Goal: Task Accomplishment & Management: Use online tool/utility

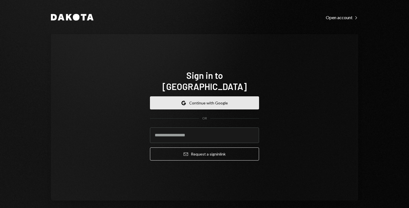
click at [187, 96] on button "Google Continue with Google" at bounding box center [204, 102] width 109 height 13
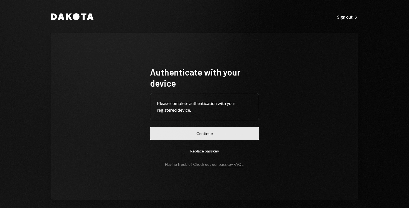
click at [188, 135] on button "Continue" at bounding box center [204, 133] width 109 height 13
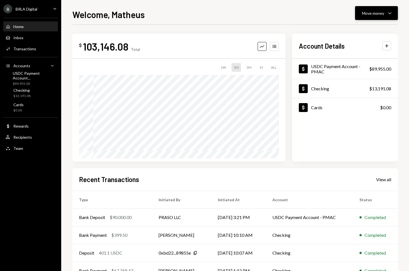
click at [381, 16] on button "Move money Caret Down" at bounding box center [376, 13] width 43 height 14
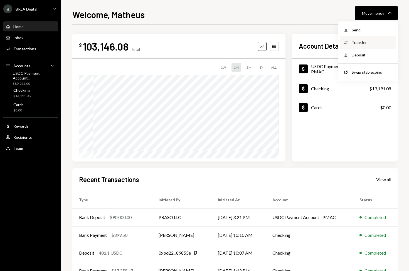
click at [364, 43] on div "Transfer" at bounding box center [371, 42] width 41 height 6
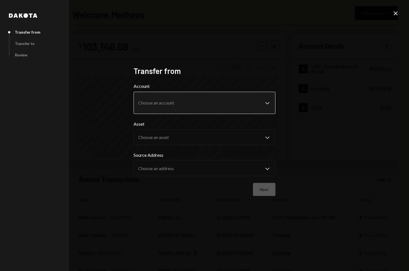
click at [191, 93] on body "**********" at bounding box center [204, 135] width 409 height 271
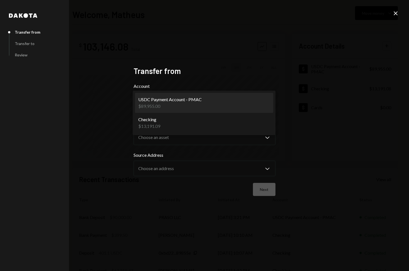
select select "**********"
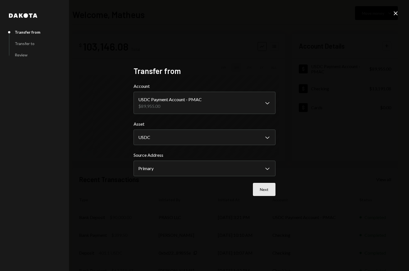
click at [263, 189] on button "Next" at bounding box center [264, 189] width 23 height 13
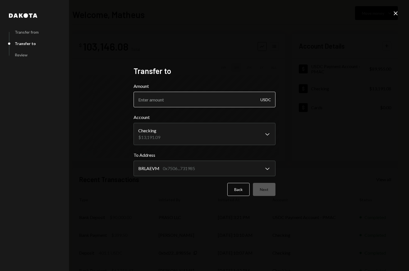
click at [195, 101] on input "Amount" at bounding box center [204, 100] width 142 height 16
click at [263, 101] on div "USDC" at bounding box center [265, 100] width 11 height 16
click at [177, 98] on input "Amount" at bounding box center [204, 100] width 142 height 16
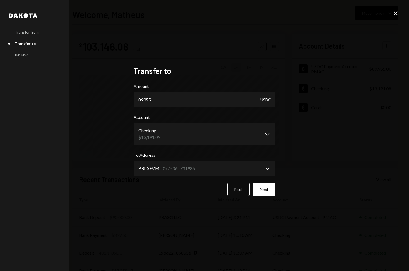
type input "89955"
click at [185, 135] on body "B BRLA Digital Caret Down Home Home Inbox Inbox Activities Transactions Account…" at bounding box center [204, 135] width 409 height 271
click at [193, 157] on label "To Address" at bounding box center [204, 155] width 142 height 7
click at [199, 190] on div "Back Next" at bounding box center [204, 189] width 142 height 13
click at [270, 192] on button "Next" at bounding box center [264, 189] width 23 height 13
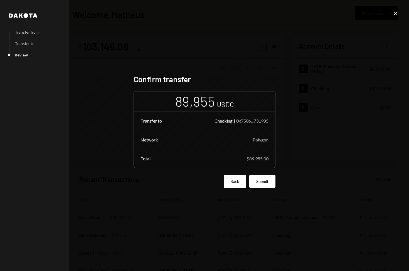
click at [235, 182] on button "Back" at bounding box center [235, 181] width 22 height 13
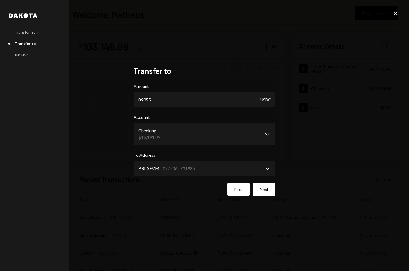
click at [233, 186] on button "Back" at bounding box center [238, 189] width 22 height 13
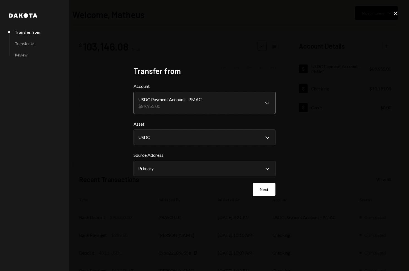
click at [169, 98] on body "B BRLA Digital Caret Down Home Home Inbox Inbox Activities Transactions Account…" at bounding box center [204, 135] width 409 height 271
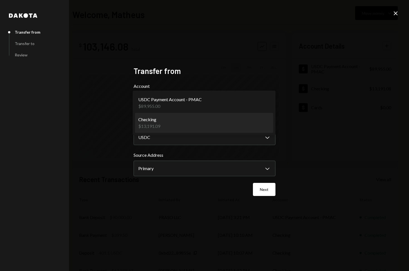
select select "**********"
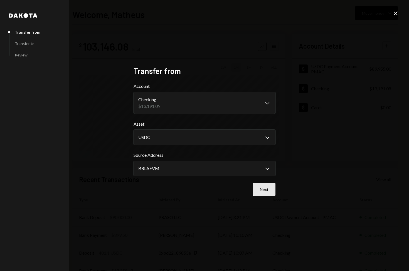
click at [256, 187] on button "Next" at bounding box center [264, 189] width 23 height 13
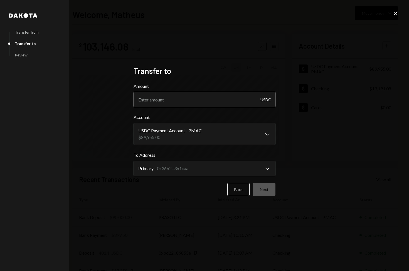
click at [171, 100] on input "Amount" at bounding box center [204, 100] width 142 height 16
type input "45"
click at [261, 186] on button "Next" at bounding box center [264, 189] width 23 height 13
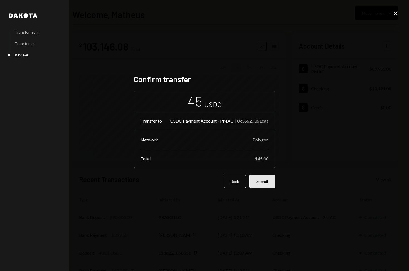
click at [261, 183] on button "Submit" at bounding box center [262, 181] width 26 height 13
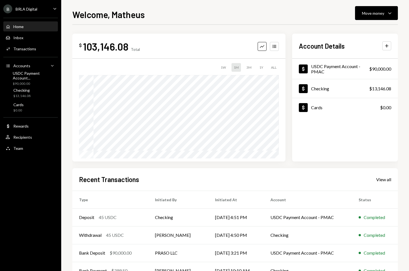
click at [209, 164] on div "$ 103,146.08 Total Graph Accounts 1W 1M 3M 1Y ALL $16,921.65 [DATE] Account Det…" at bounding box center [234, 171] width 325 height 275
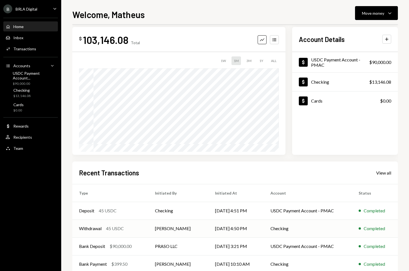
scroll to position [7, 0]
click at [345, 63] on div "USDC Payment Account - PMAC" at bounding box center [340, 62] width 58 height 11
